Goal: Information Seeking & Learning: Learn about a topic

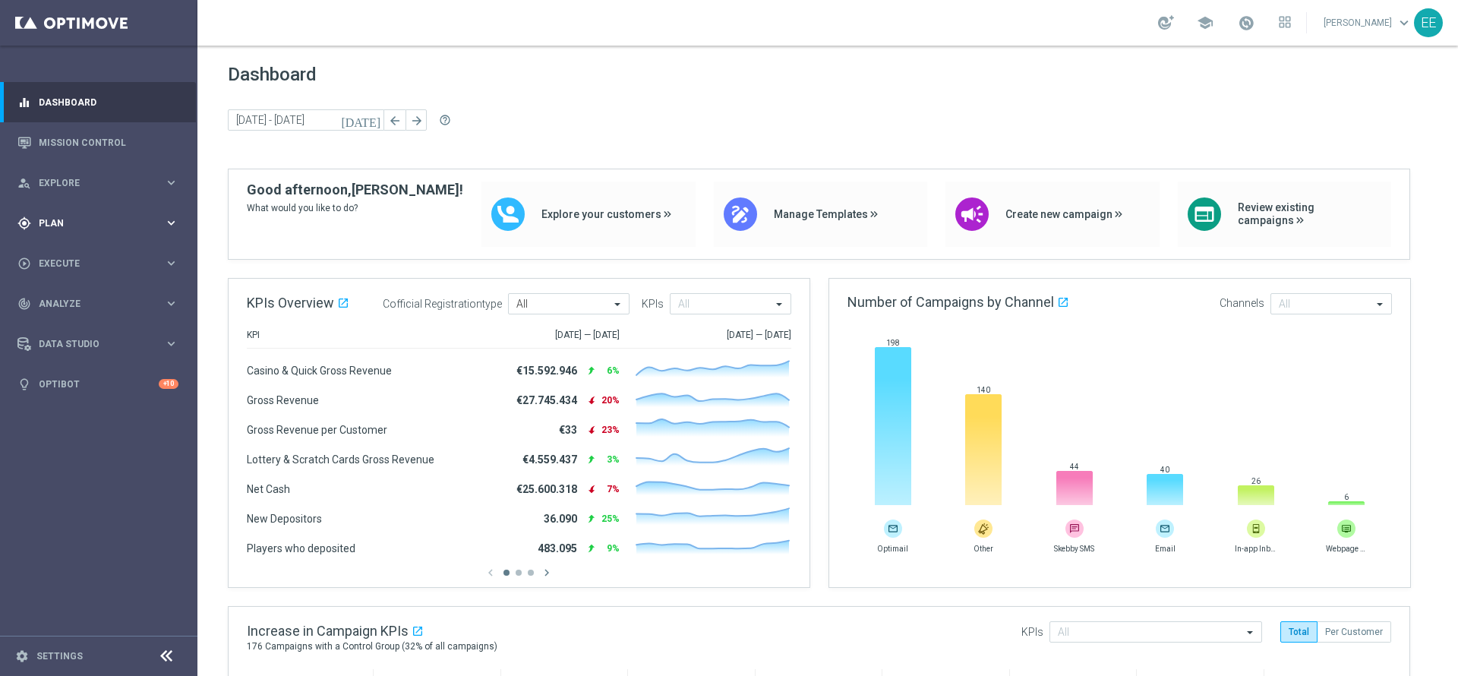
click at [49, 219] on span "Plan" at bounding box center [101, 223] width 125 height 9
click at [92, 254] on link "Target Groups" at bounding box center [98, 254] width 118 height 12
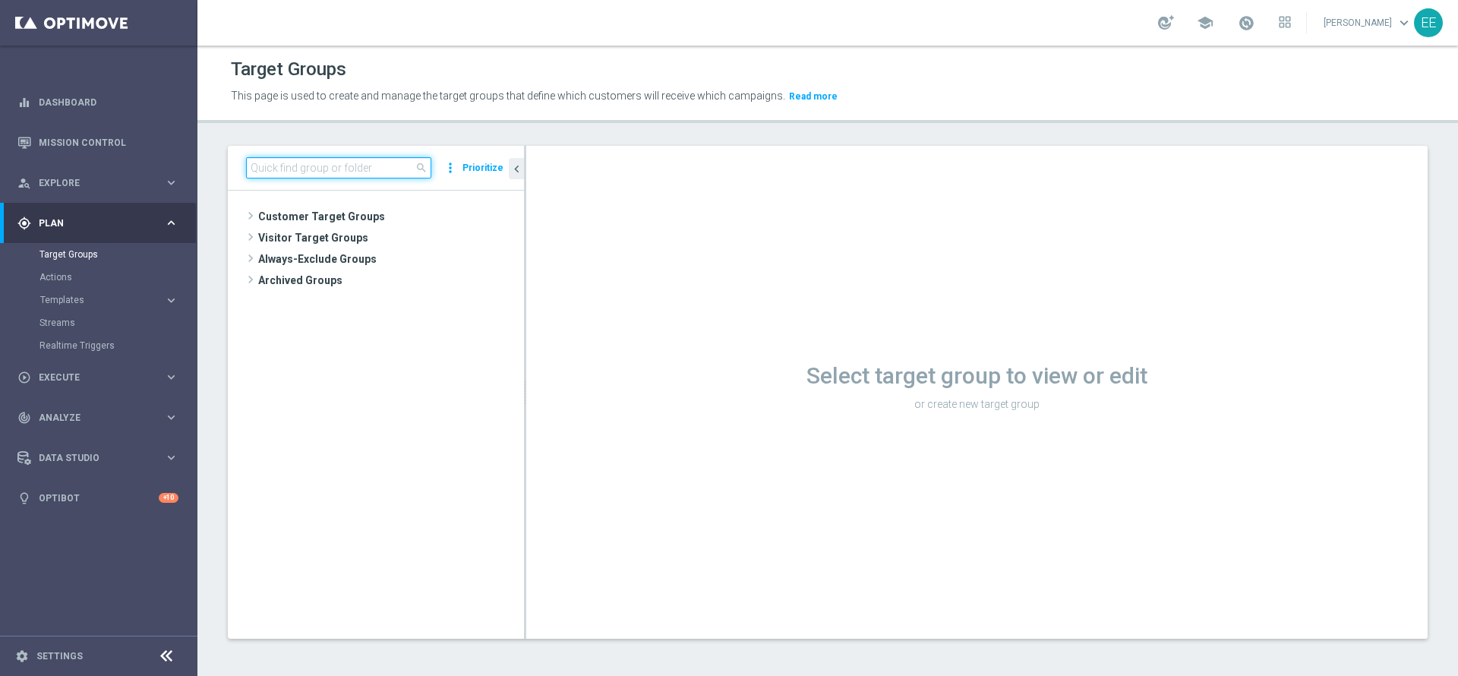
click at [375, 172] on input at bounding box center [338, 167] width 185 height 21
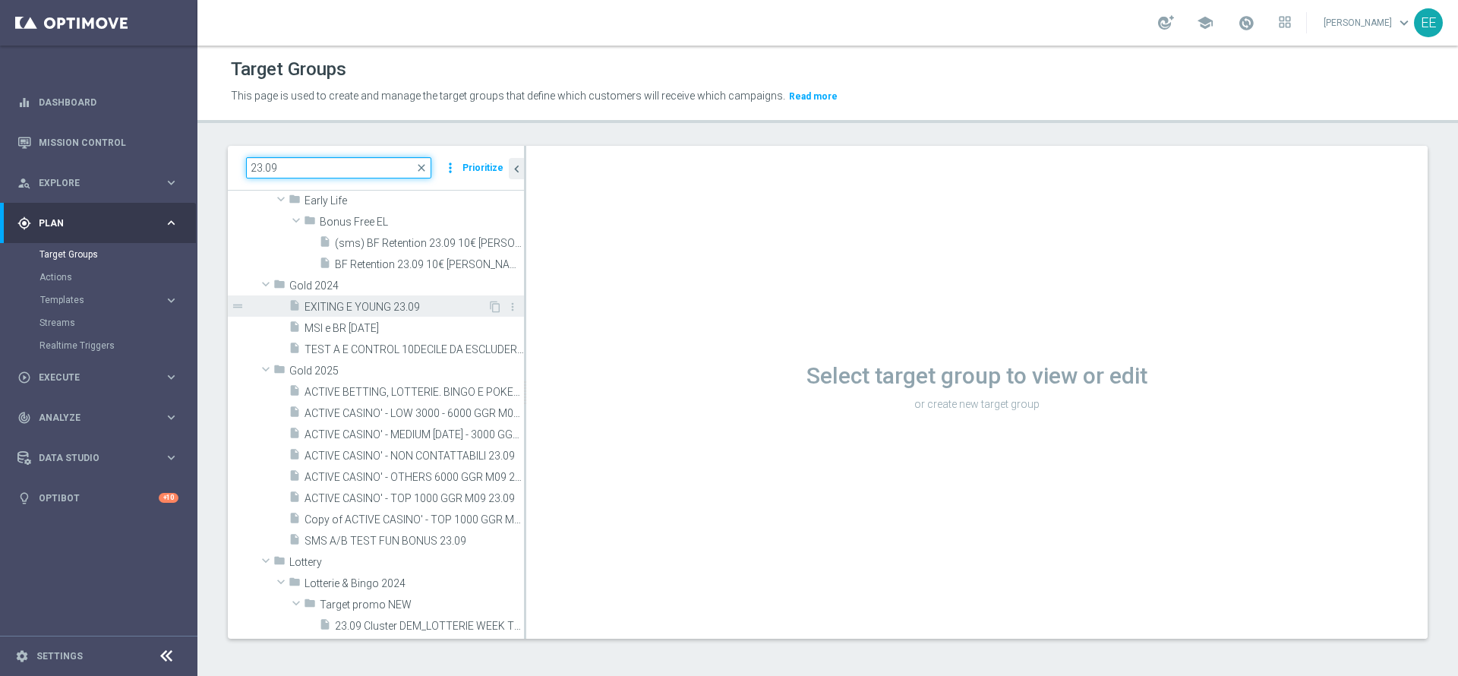
scroll to position [59, 0]
type input "23.09"
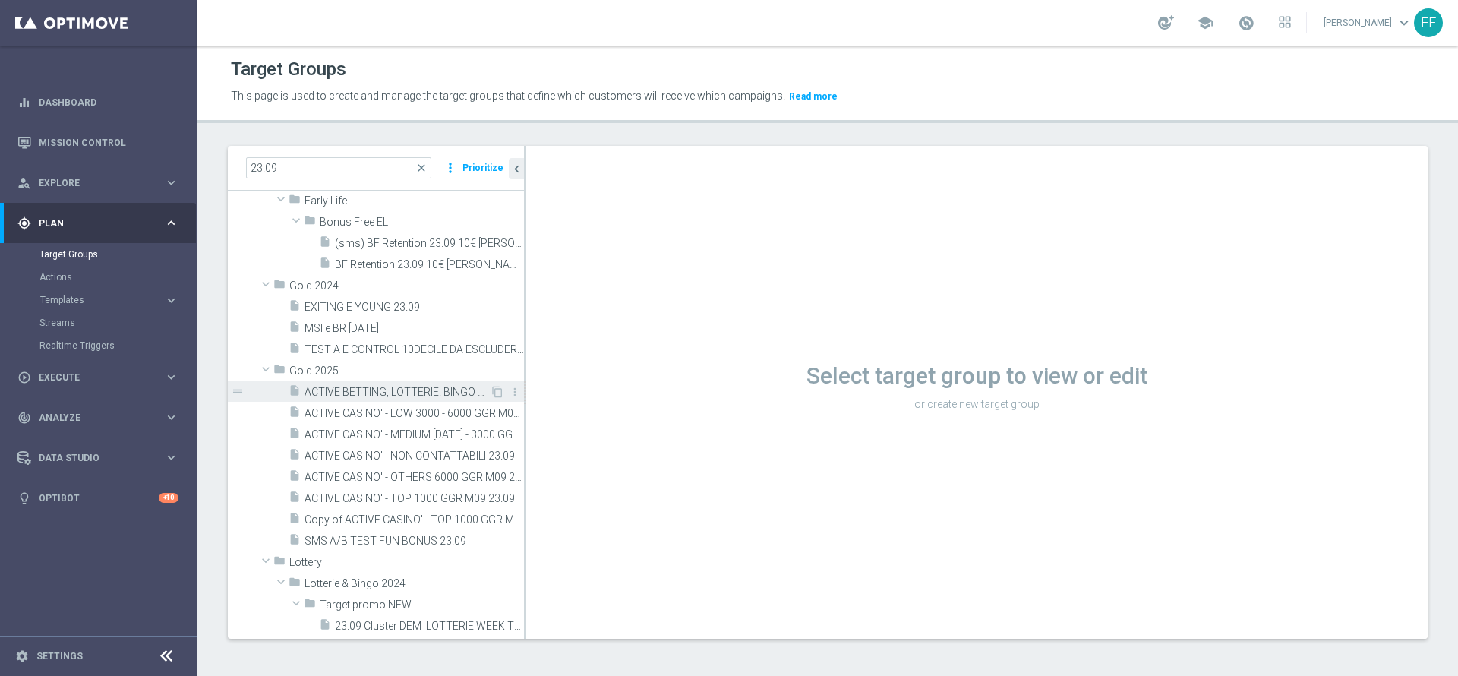
click at [441, 383] on div "insert_drive_file ACTIVE BETTING, LOTTERIE. BINGO E POKER M09 NO ACTIVE CASINO …" at bounding box center [389, 390] width 201 height 21
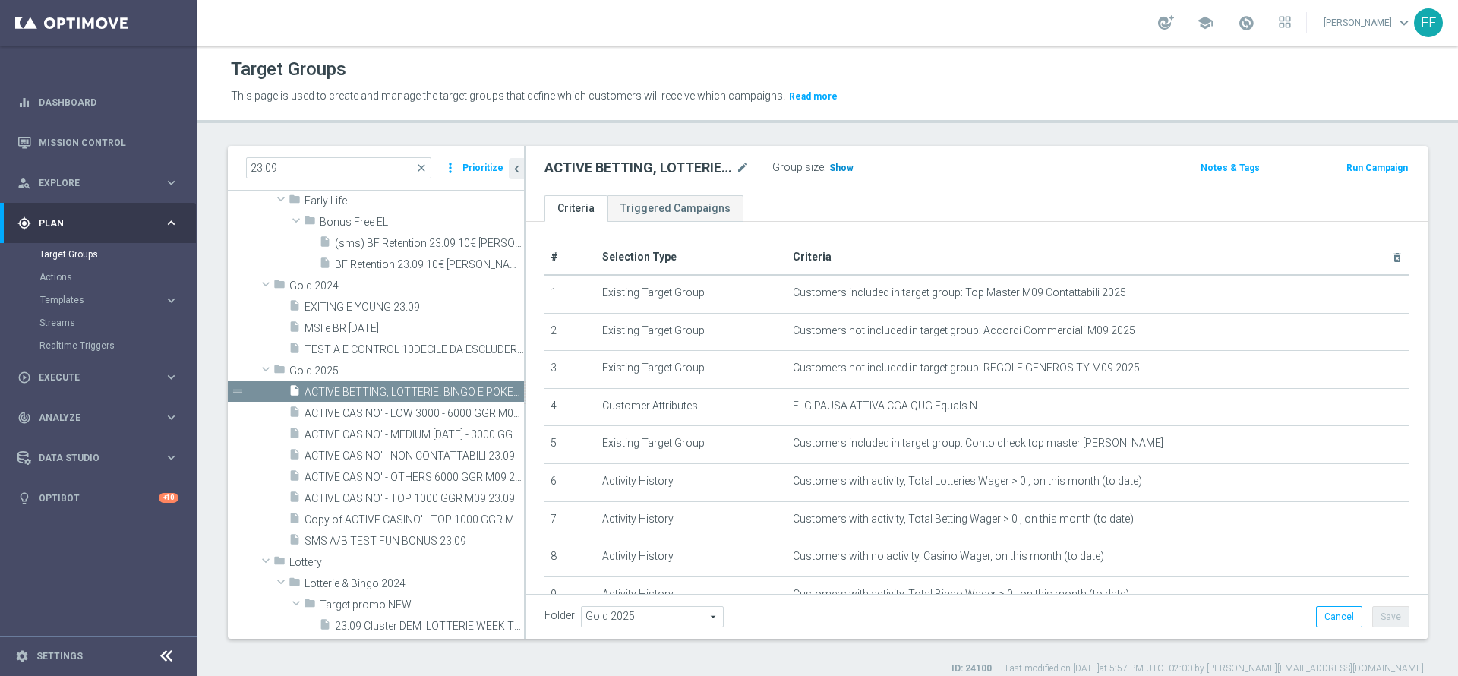
click at [845, 165] on span "Show" at bounding box center [841, 168] width 24 height 11
click at [844, 166] on span "1,234" at bounding box center [843, 170] width 27 height 14
click at [454, 371] on icon "library_add" at bounding box center [460, 371] width 12 height 12
checkbox input "false"
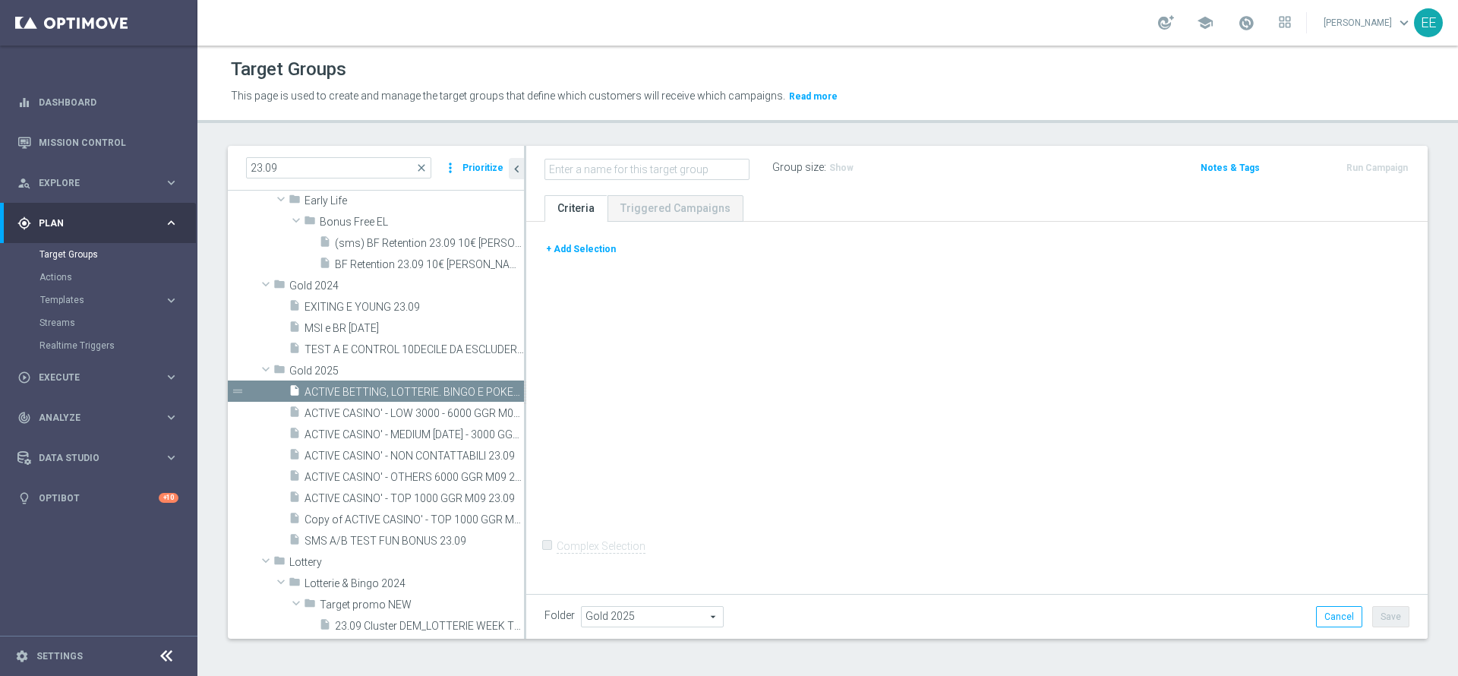
click at [649, 173] on input "text" at bounding box center [647, 169] width 205 height 21
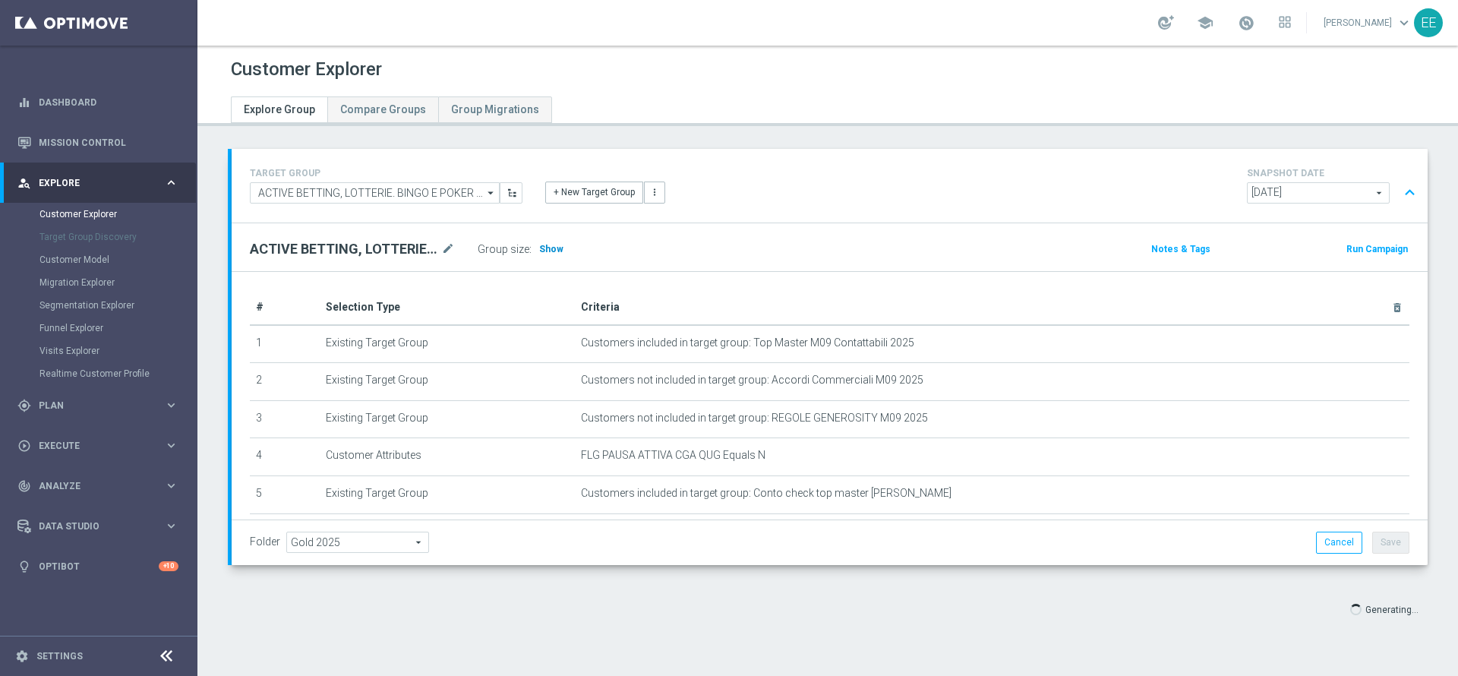
click at [548, 249] on span "Show" at bounding box center [551, 249] width 24 height 11
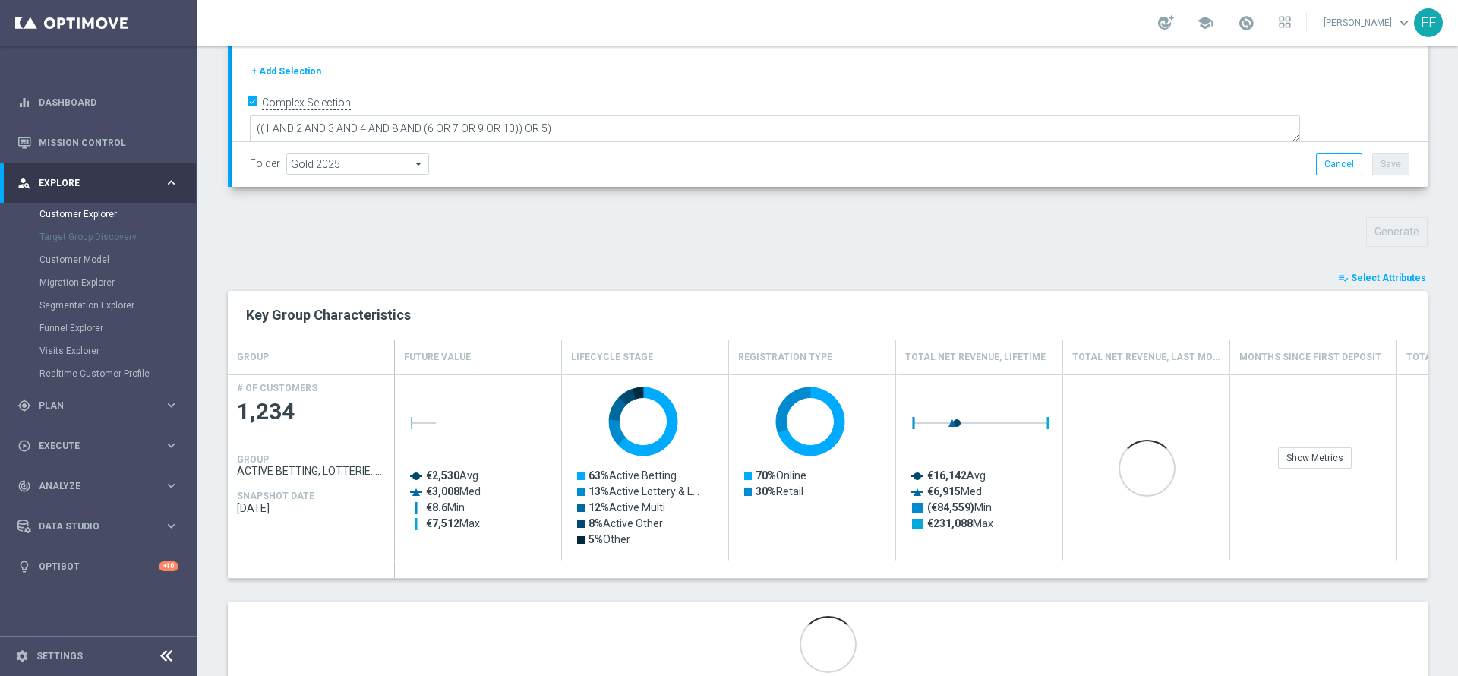
scroll to position [428, 0]
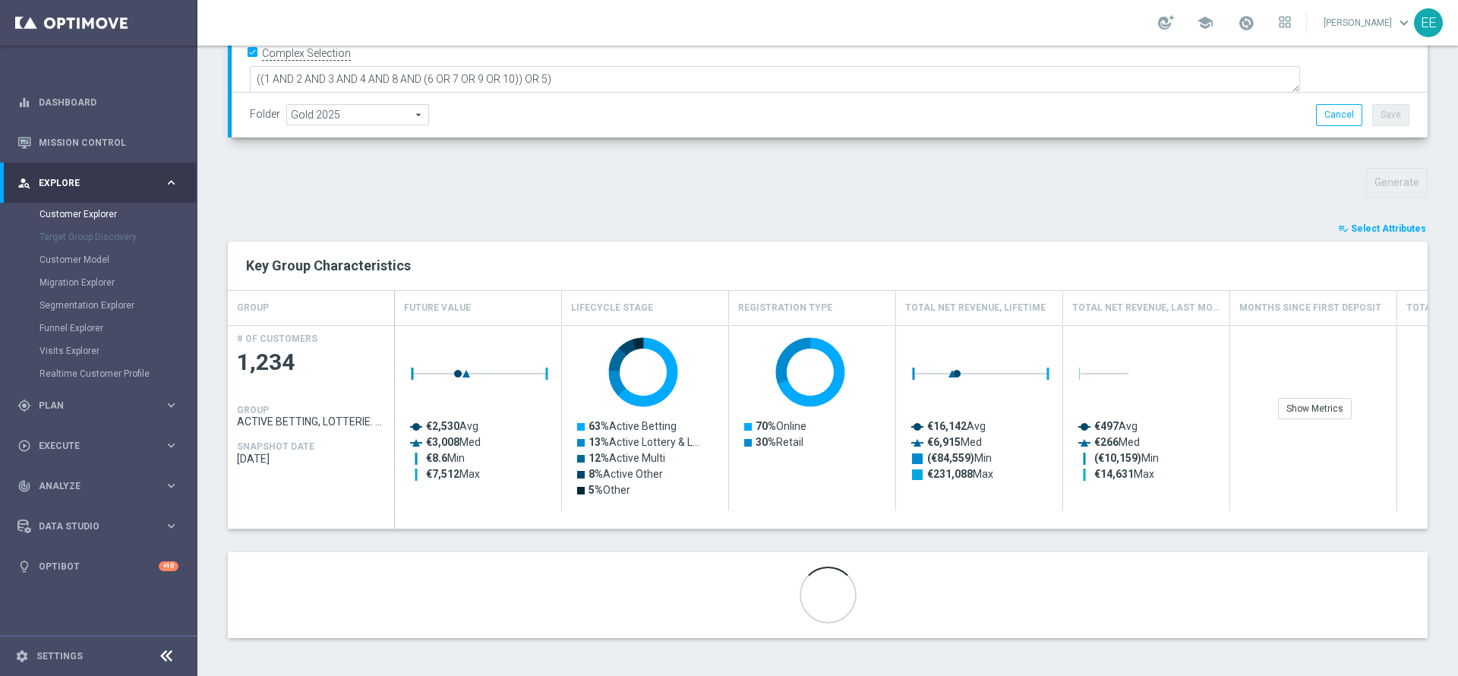
click at [1380, 231] on span "Select Attributes" at bounding box center [1388, 228] width 75 height 11
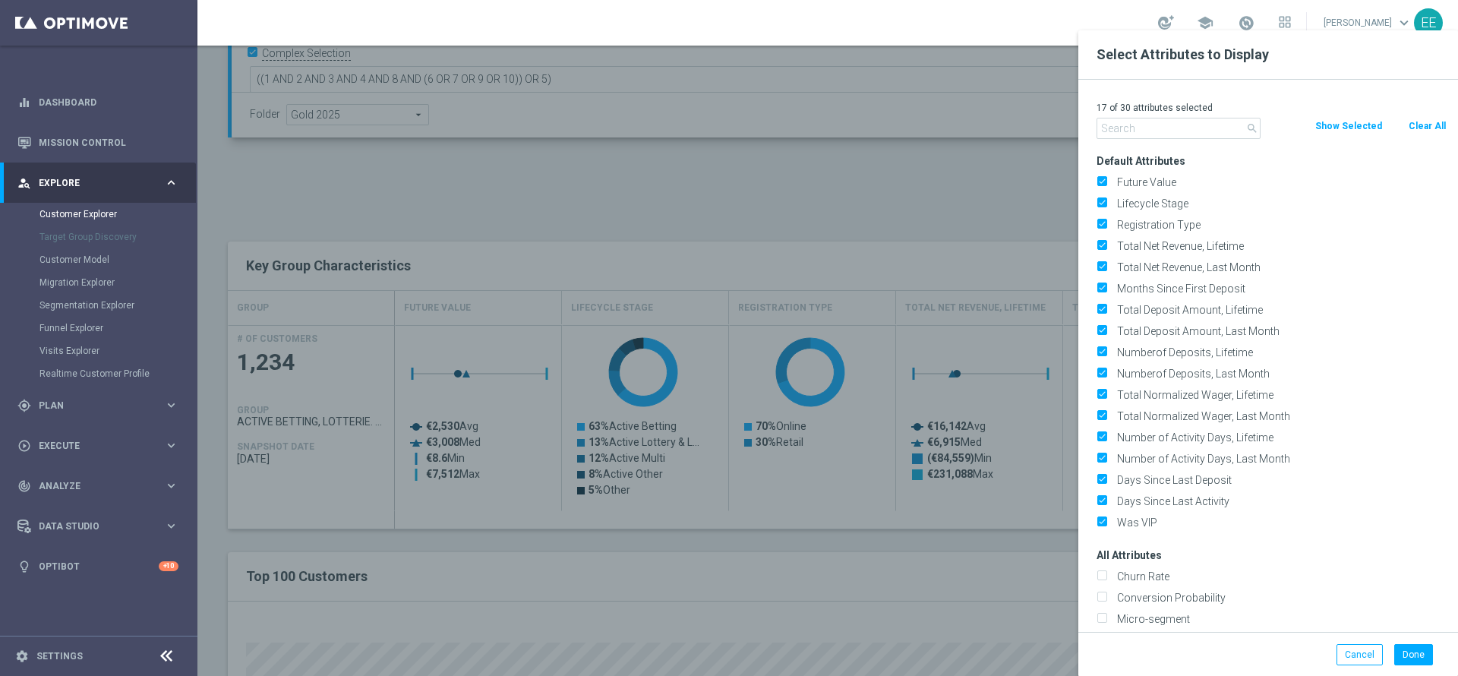
click at [1429, 115] on div "17 of 30 attributes selected" at bounding box center [1271, 108] width 373 height 20
click at [1426, 125] on button "Clear All" at bounding box center [1427, 126] width 40 height 17
checkbox input "false"
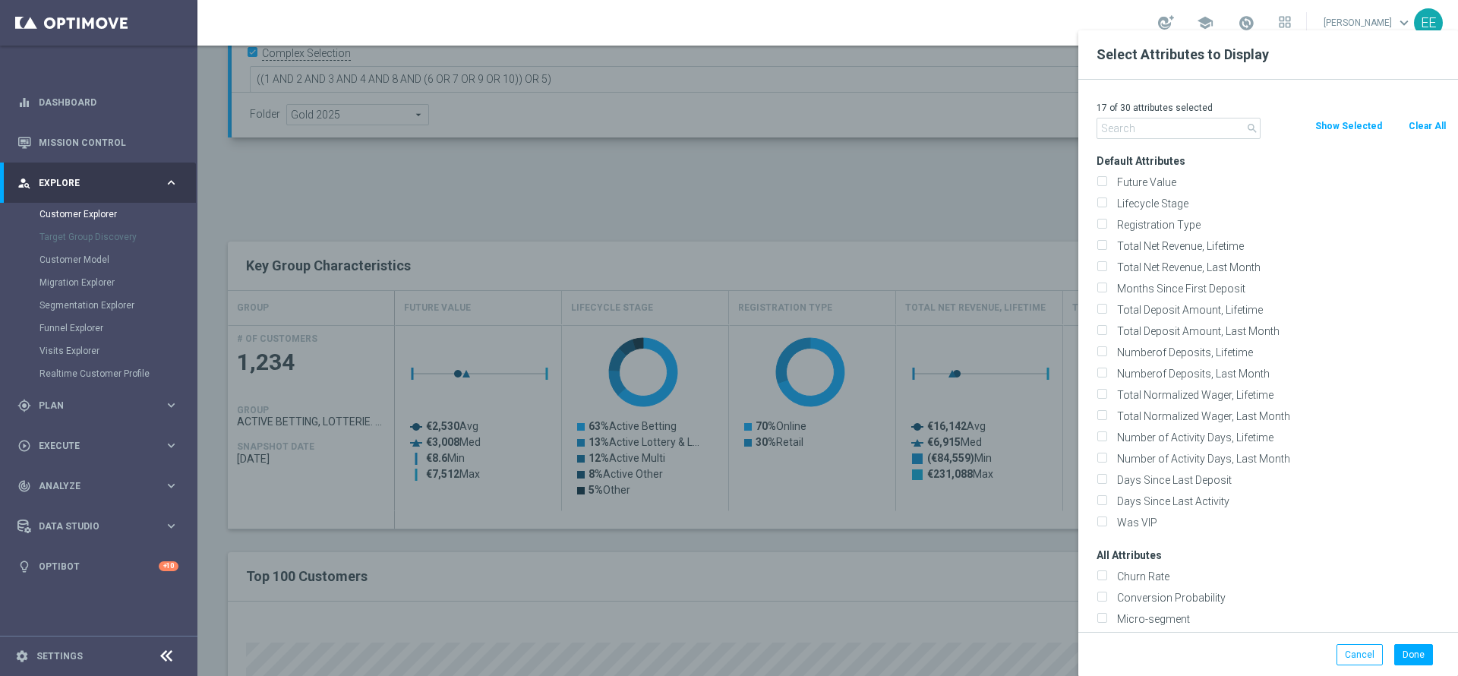
checkbox input "false"
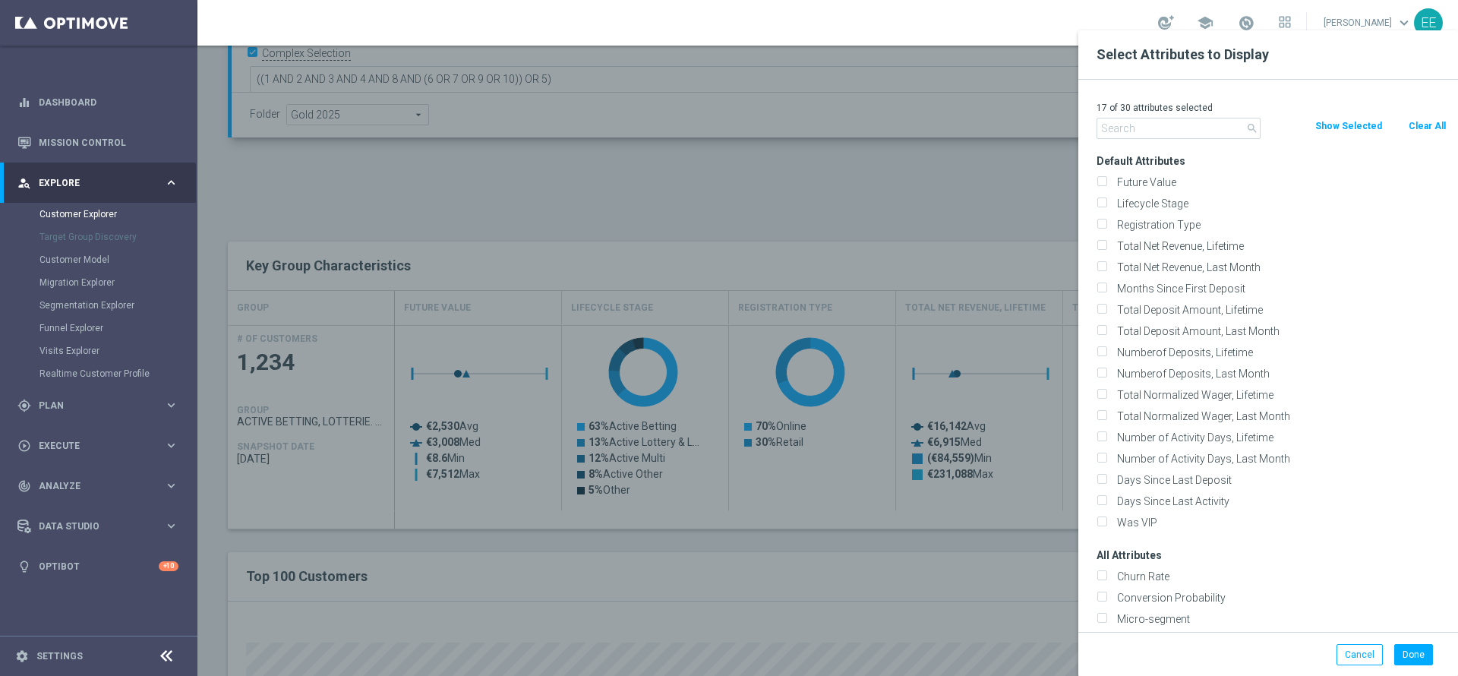
checkbox input "false"
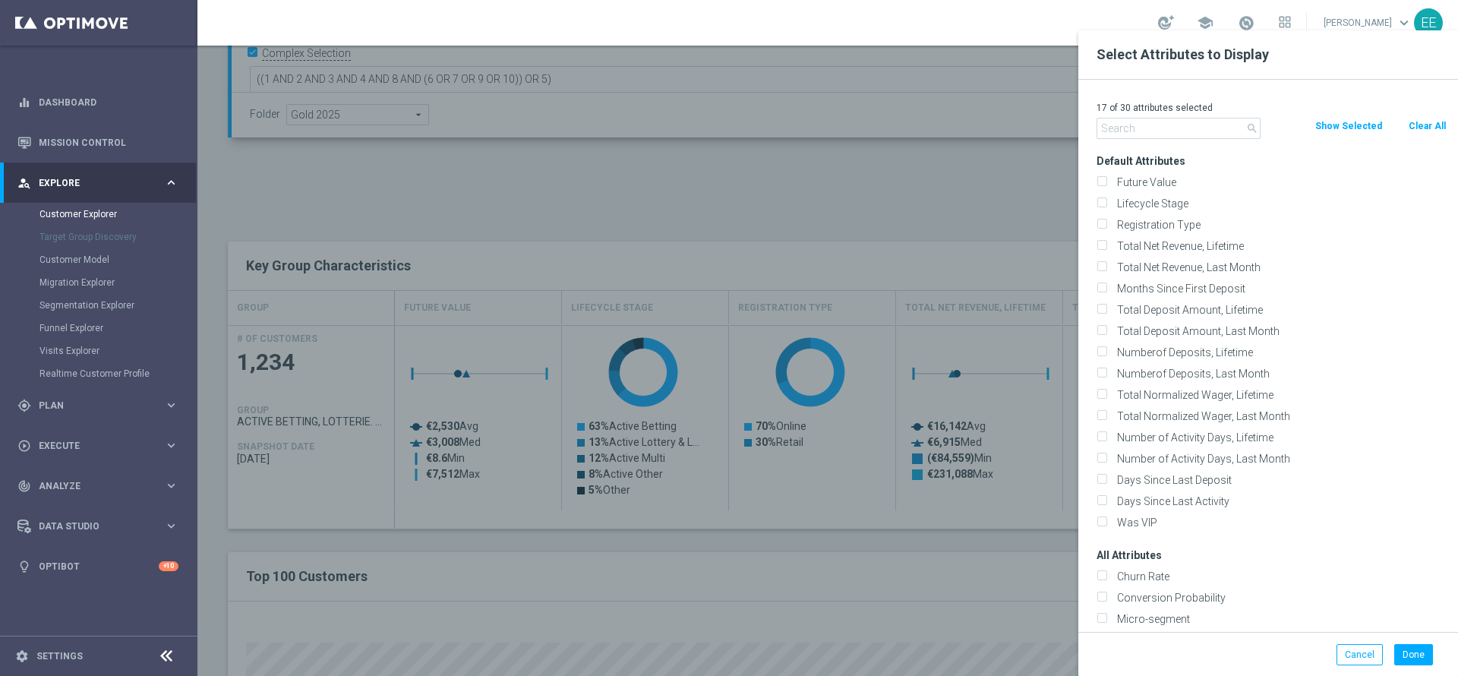
checkbox input "false"
click at [1175, 113] on p "0 of 30 attributes selected" at bounding box center [1272, 108] width 350 height 12
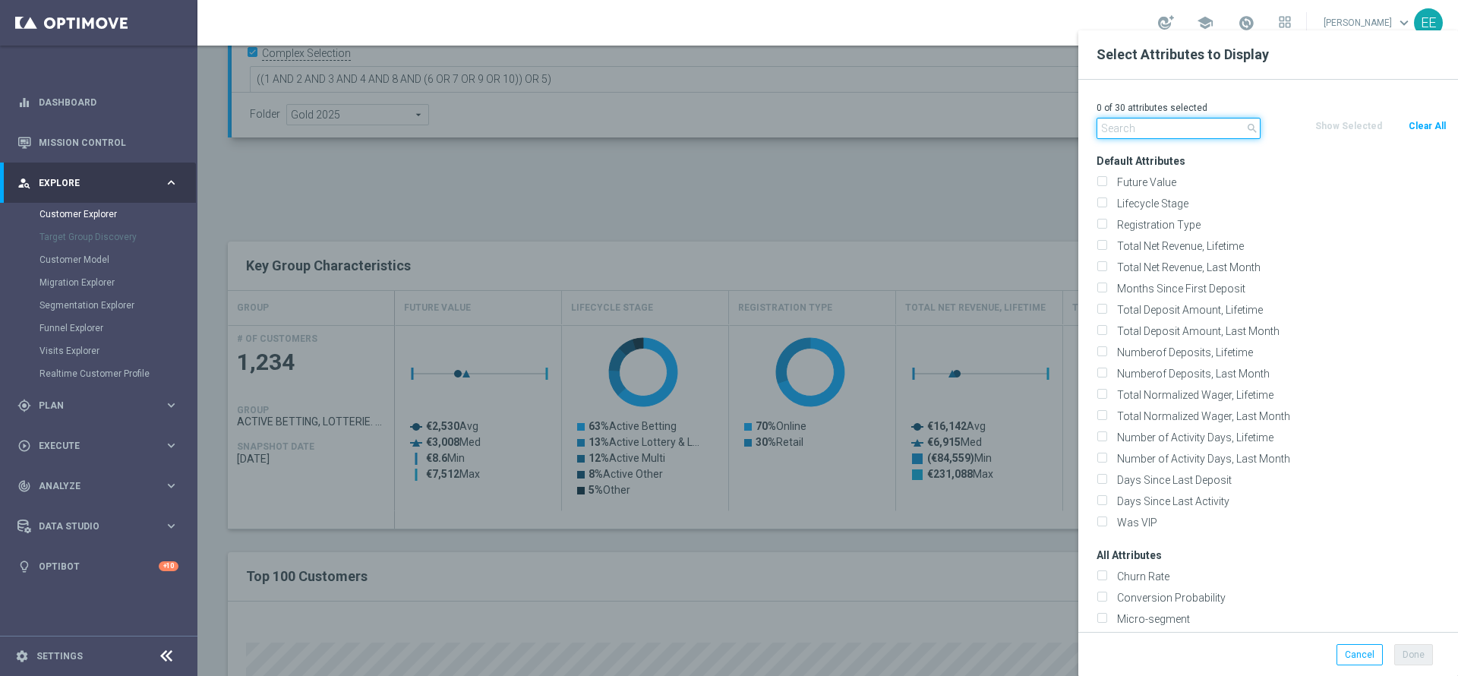
click at [1165, 122] on input "text" at bounding box center [1179, 128] width 164 height 21
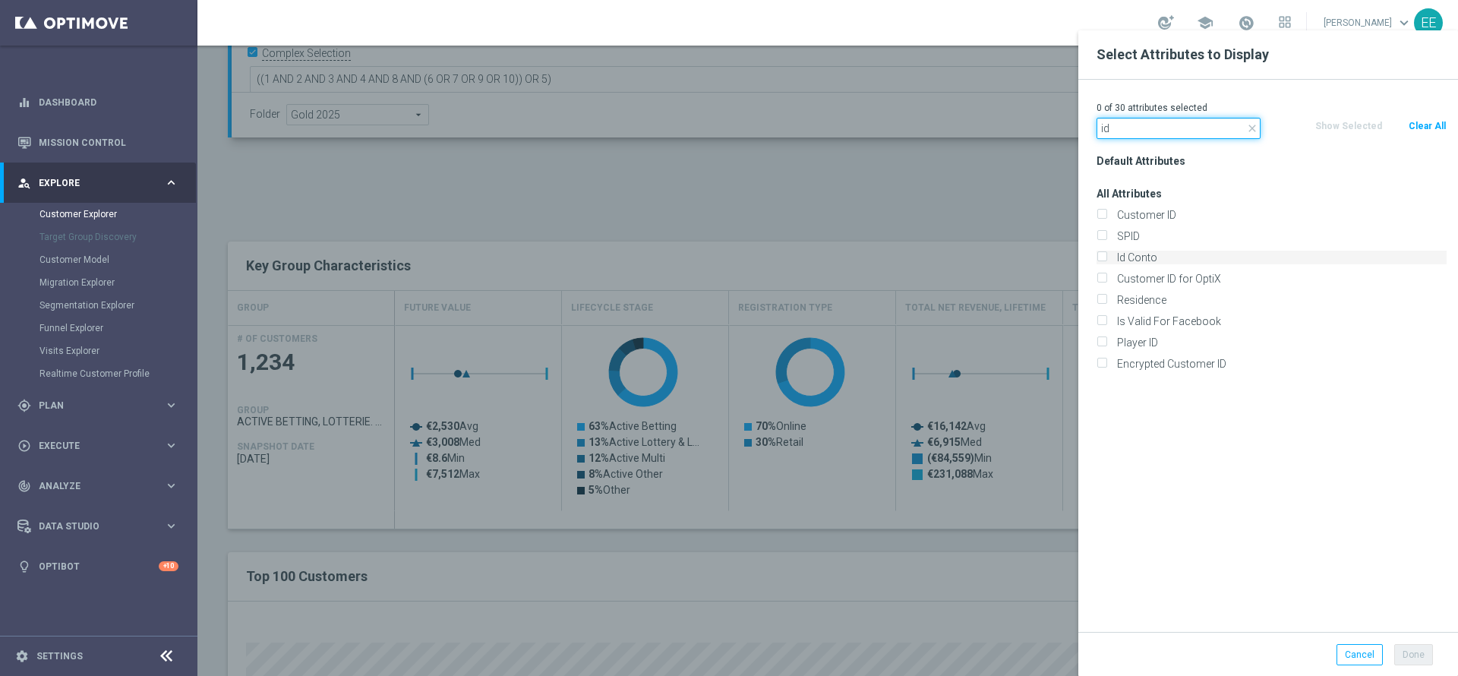
type input "id"
click at [1140, 260] on label "Id Conto" at bounding box center [1279, 258] width 335 height 14
click at [1107, 260] on input "Id Conto" at bounding box center [1102, 259] width 10 height 10
checkbox input "true"
click at [1414, 649] on button "Done" at bounding box center [1413, 654] width 39 height 21
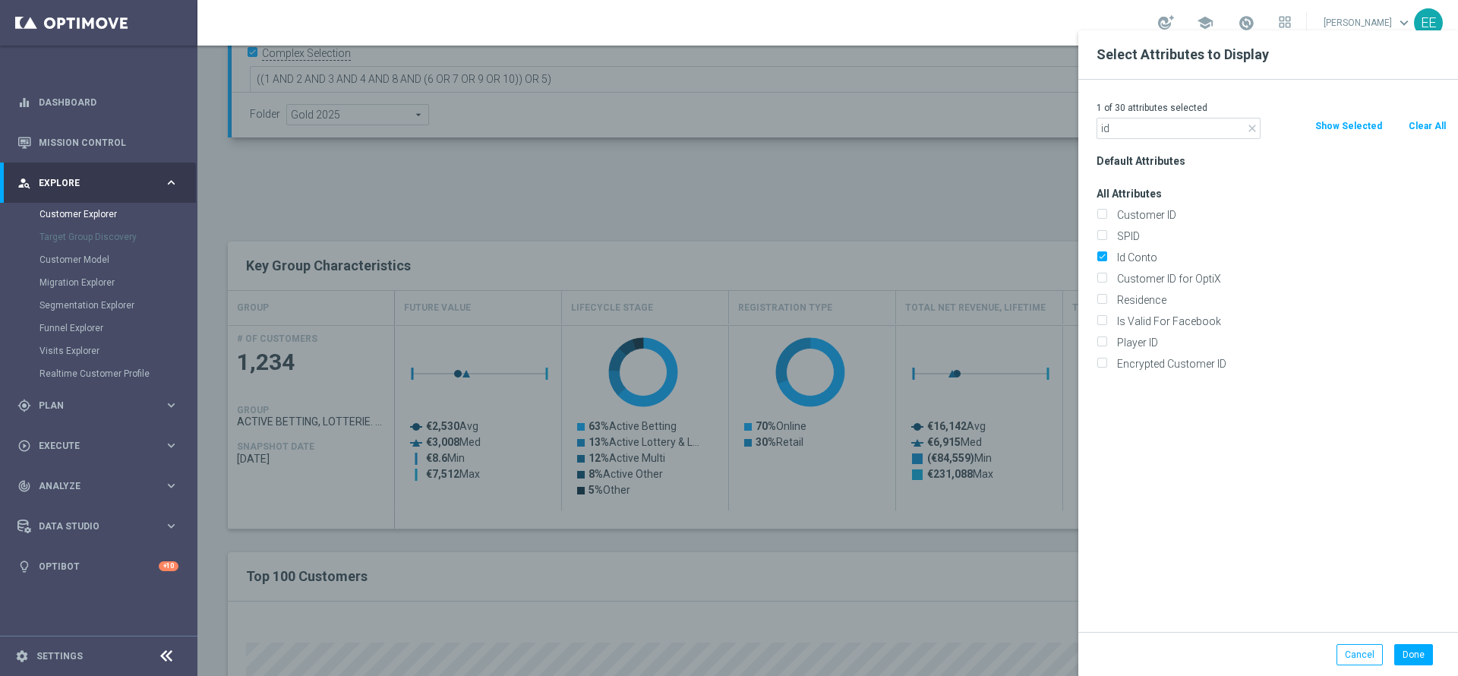
type input "Search"
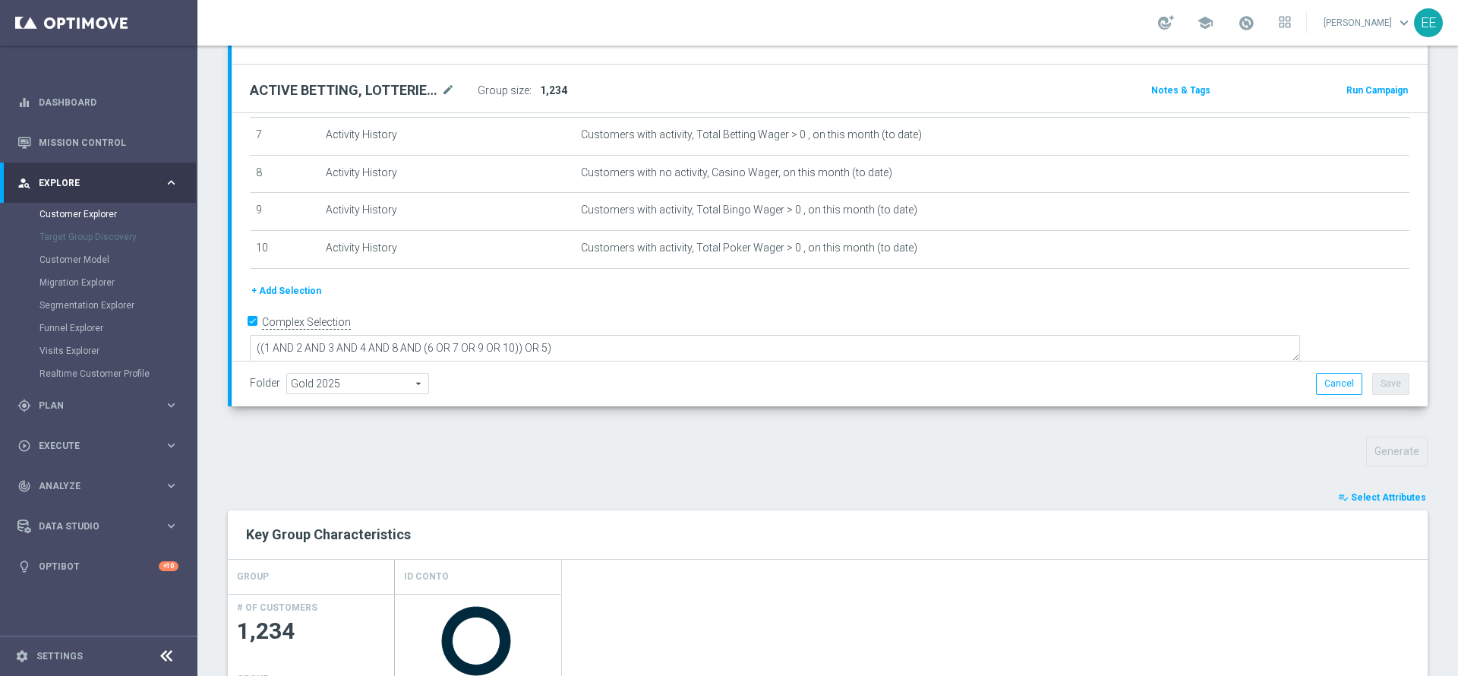
scroll to position [112, 0]
